Goal: Task Accomplishment & Management: Use online tool/utility

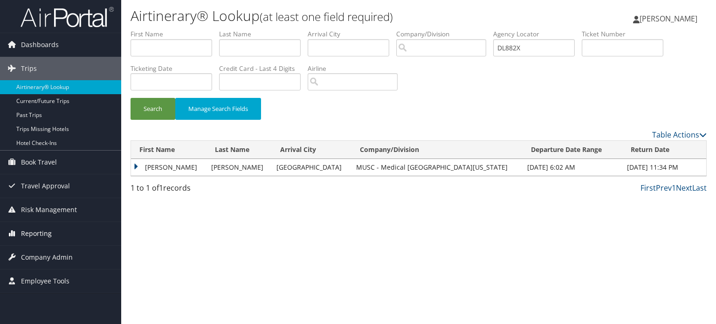
click at [50, 229] on span "Reporting" at bounding box center [36, 233] width 31 height 23
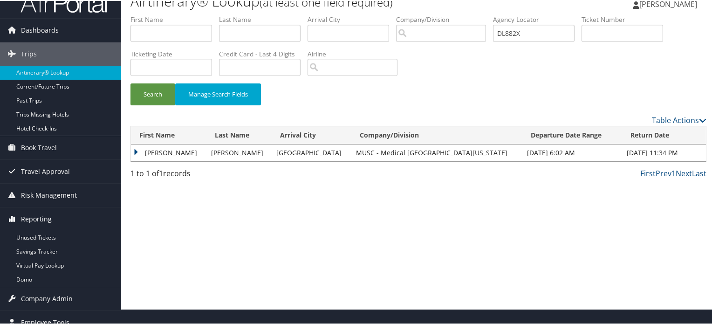
scroll to position [24, 0]
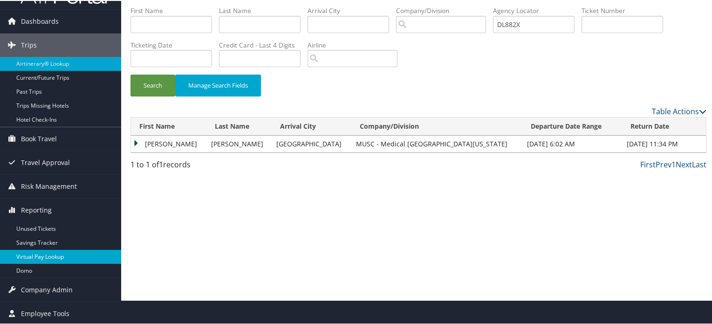
click at [47, 255] on link "Virtual Pay Lookup" at bounding box center [60, 256] width 121 height 14
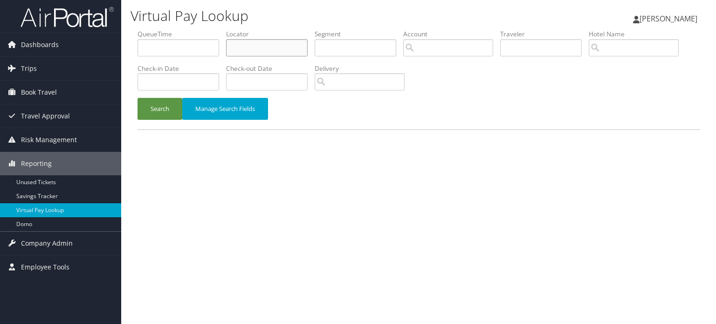
click at [270, 47] on input "text" at bounding box center [267, 47] width 82 height 17
paste input "DG8ZF5"
type input "DG8ZF5"
click at [170, 109] on button "Search" at bounding box center [160, 109] width 45 height 22
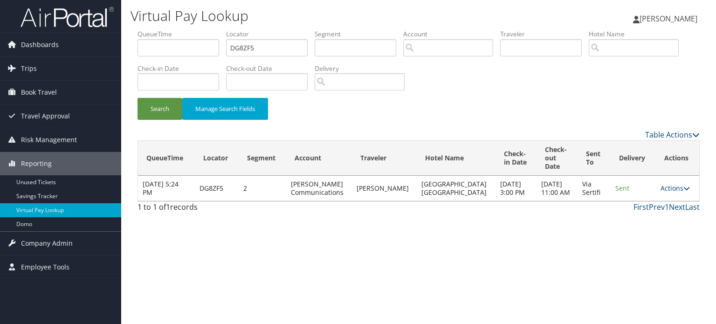
click at [684, 192] on icon at bounding box center [687, 188] width 7 height 7
click at [648, 221] on link "Logs" at bounding box center [654, 222] width 59 height 16
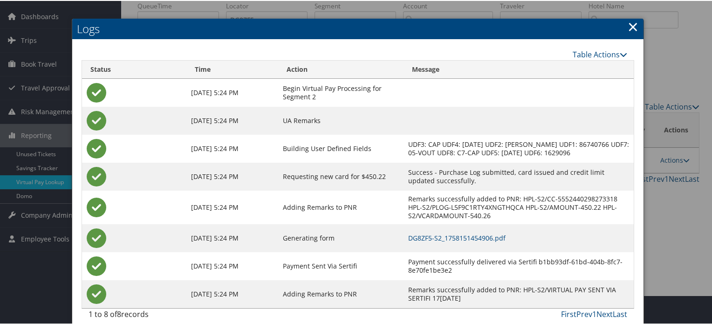
scroll to position [37, 0]
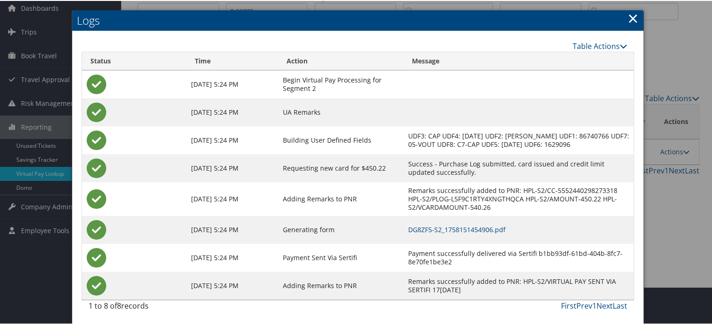
click at [631, 16] on link "×" at bounding box center [633, 17] width 11 height 19
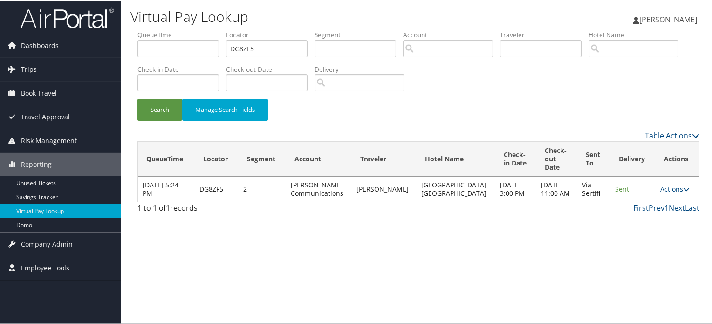
scroll to position [0, 0]
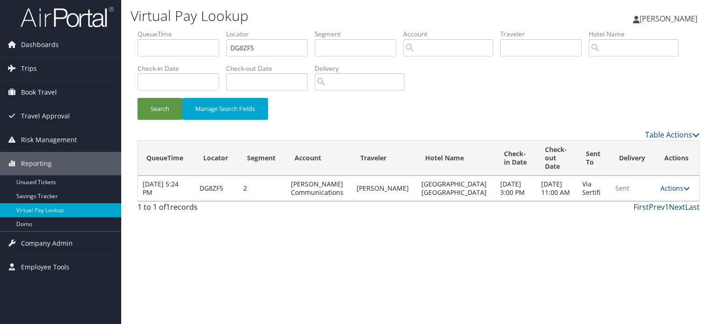
click at [684, 192] on icon at bounding box center [687, 188] width 7 height 7
click at [662, 205] on link "Resend" at bounding box center [654, 206] width 59 height 16
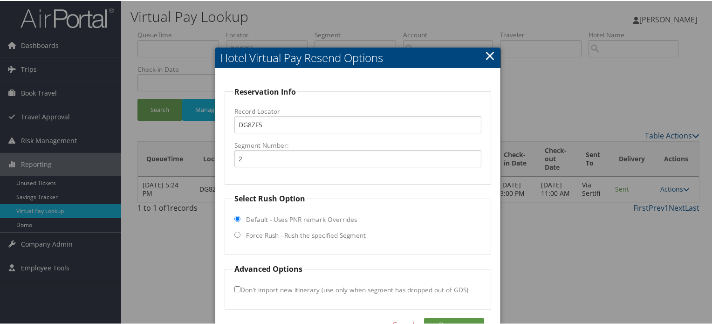
click at [235, 234] on input "Force Rush - Rush the specified Segment" at bounding box center [238, 234] width 6 height 6
radio input "true"
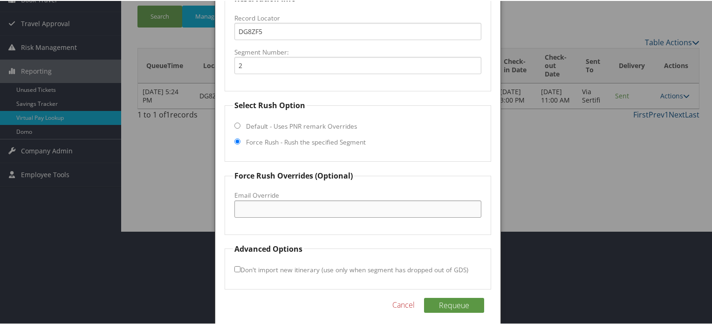
click at [290, 212] on input "Email Override" at bounding box center [358, 208] width 247 height 17
paste input "slcfi@redstonehotelgroup.com"
type input "slcfi@redstonehotelgroup.com"
click at [449, 140] on fieldset "Select Rush Option Default - Uses PNR remark Overrides Force Rush - Rush the sp…" at bounding box center [358, 130] width 267 height 62
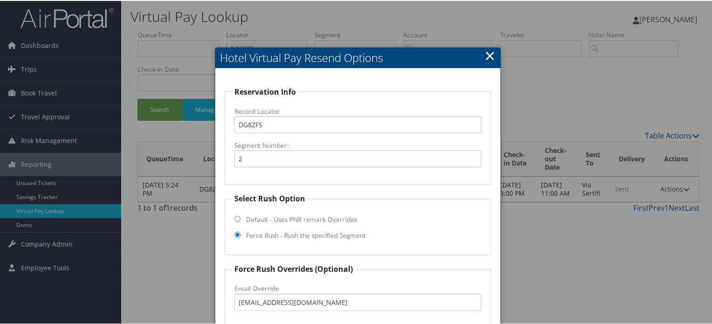
scroll to position [99, 0]
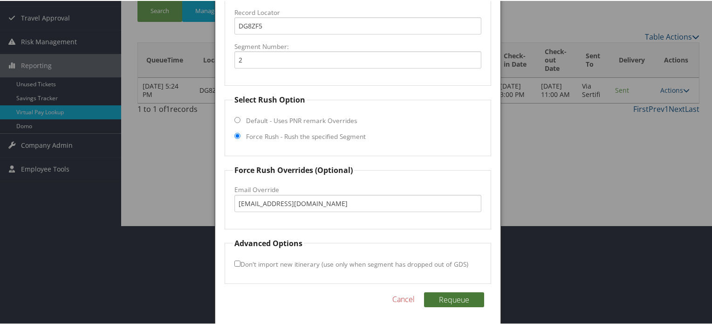
click at [446, 296] on button "Requeue" at bounding box center [454, 298] width 60 height 15
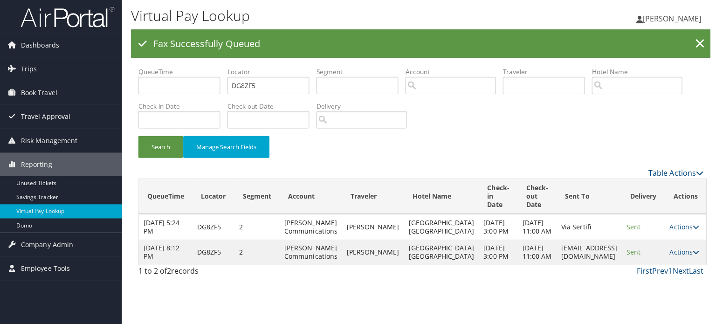
scroll to position [0, 0]
